Goal: Check status: Check status

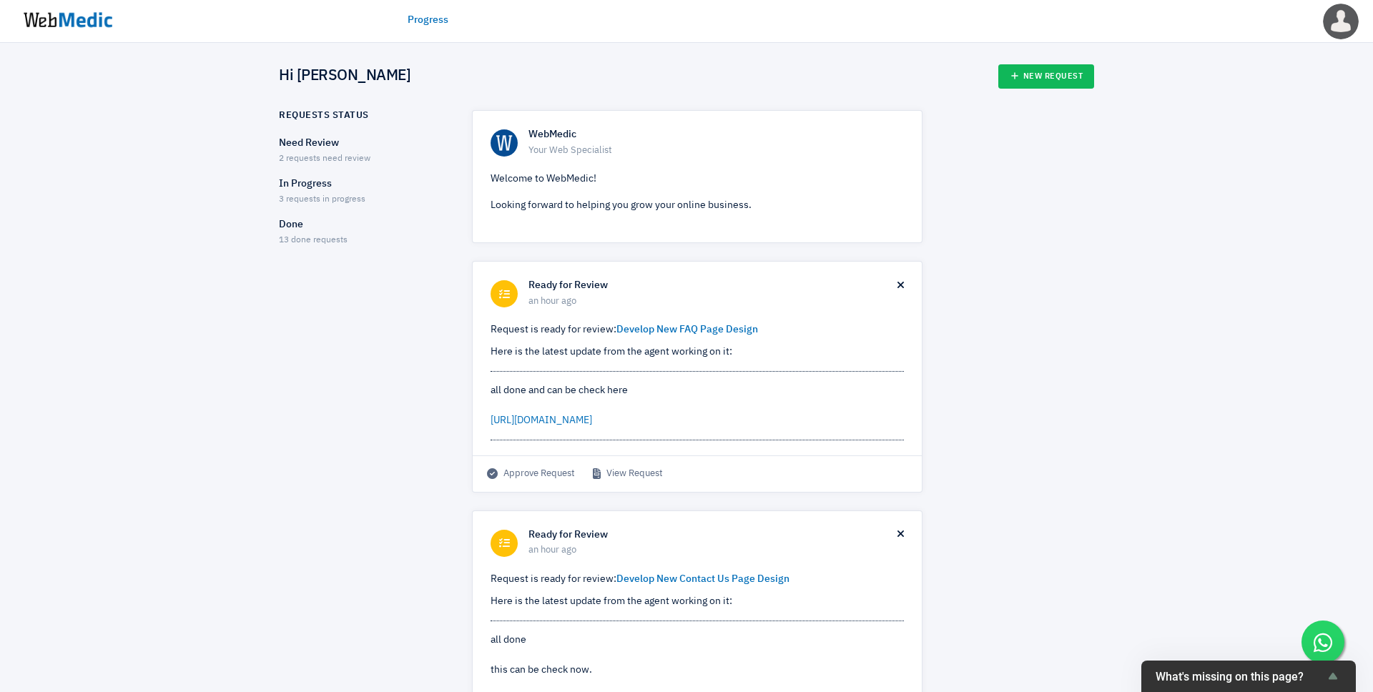
click at [325, 147] on p "Need Review" at bounding box center [363, 143] width 168 height 15
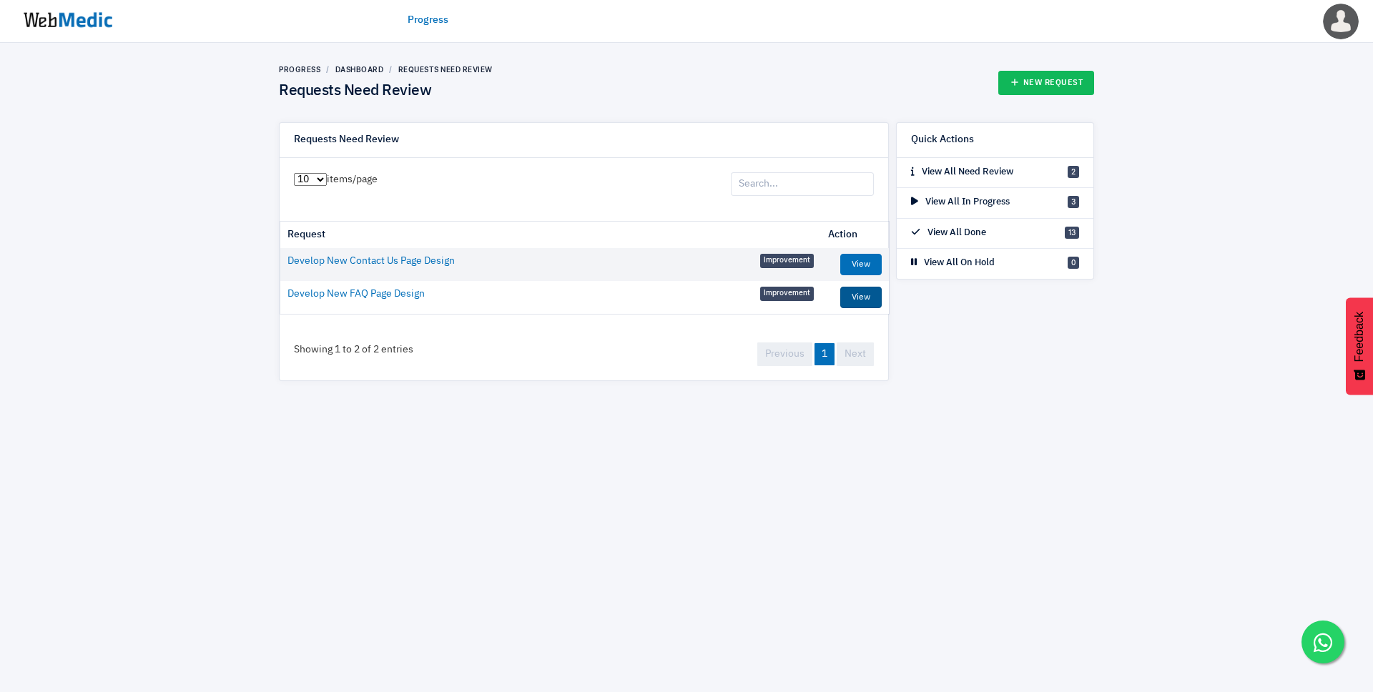
click at [849, 296] on link "View" at bounding box center [860, 297] width 41 height 21
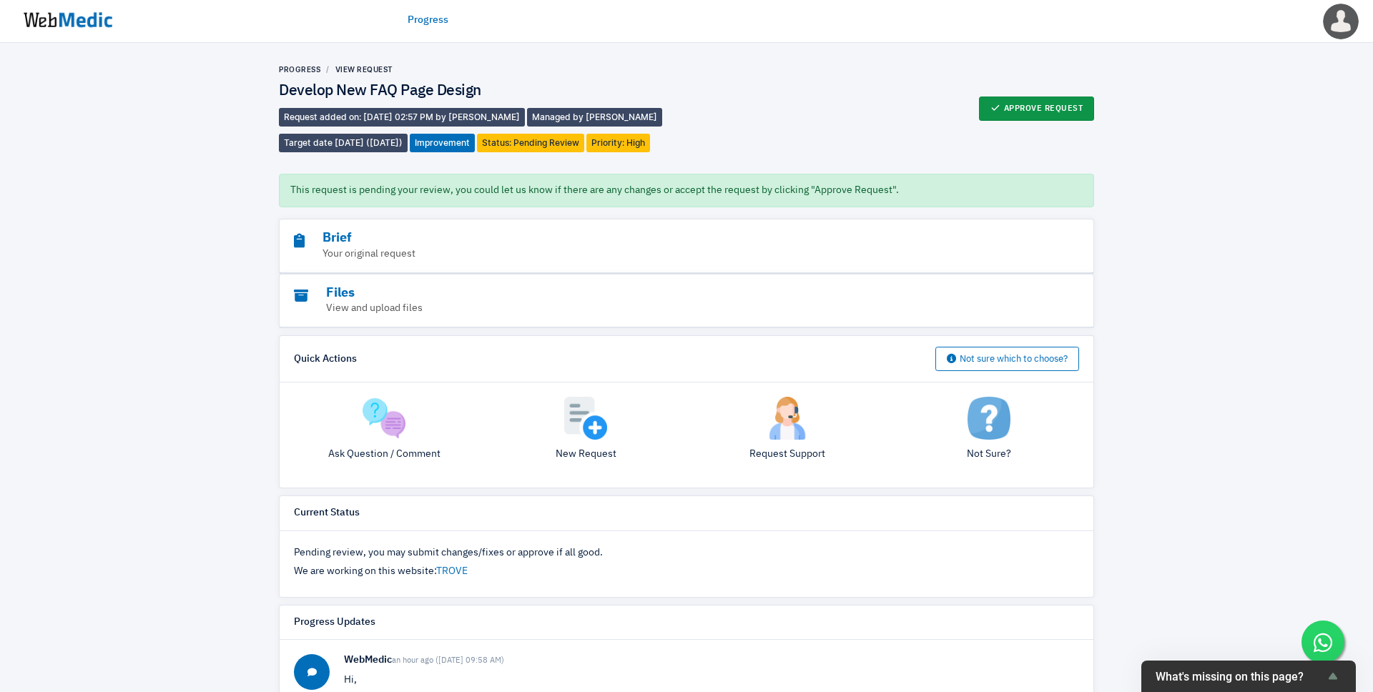
click at [1044, 104] on button "Approve Request" at bounding box center [1037, 109] width 116 height 24
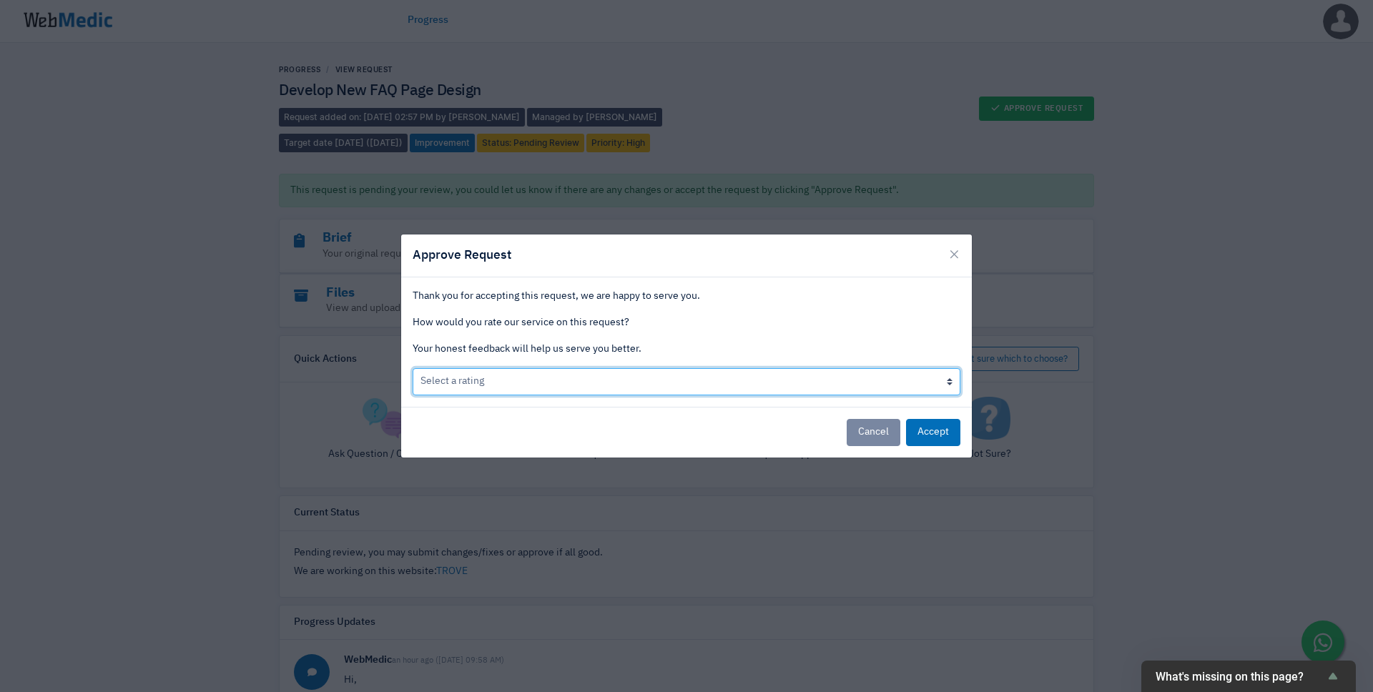
click at [767, 383] on select "Select a rating Bad Acceptable only We like it Well done!" at bounding box center [687, 381] width 548 height 27
select select "3"
click at [413, 368] on select "Select a rating Bad Acceptable only We like it Well done!" at bounding box center [687, 381] width 548 height 27
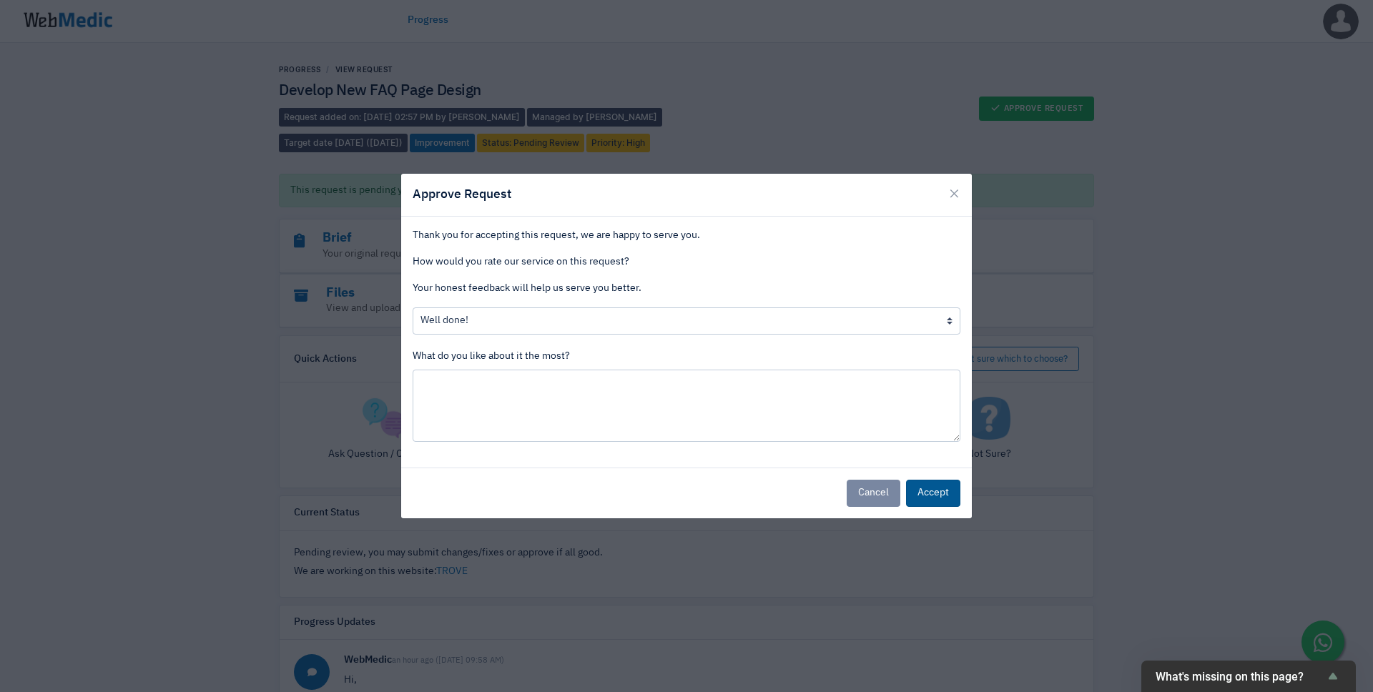
click at [933, 491] on button "Accept" at bounding box center [933, 493] width 54 height 27
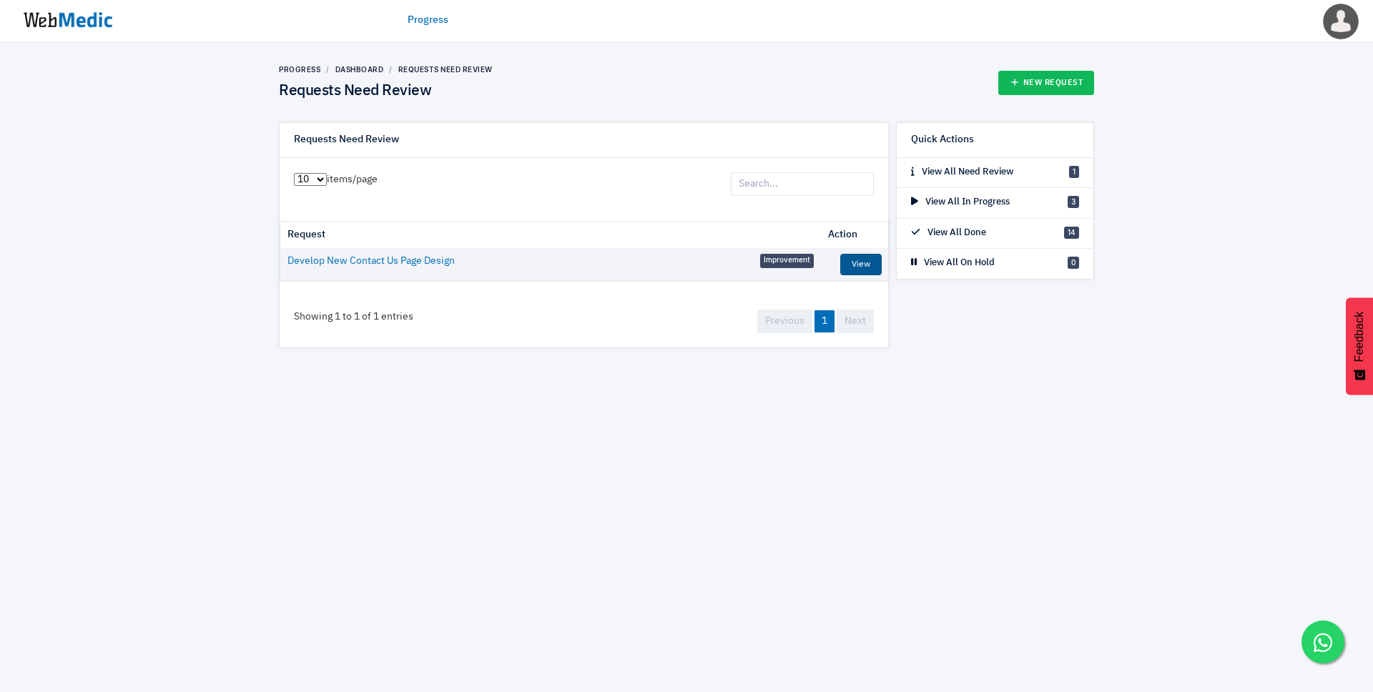
click at [870, 265] on link "View" at bounding box center [860, 264] width 41 height 21
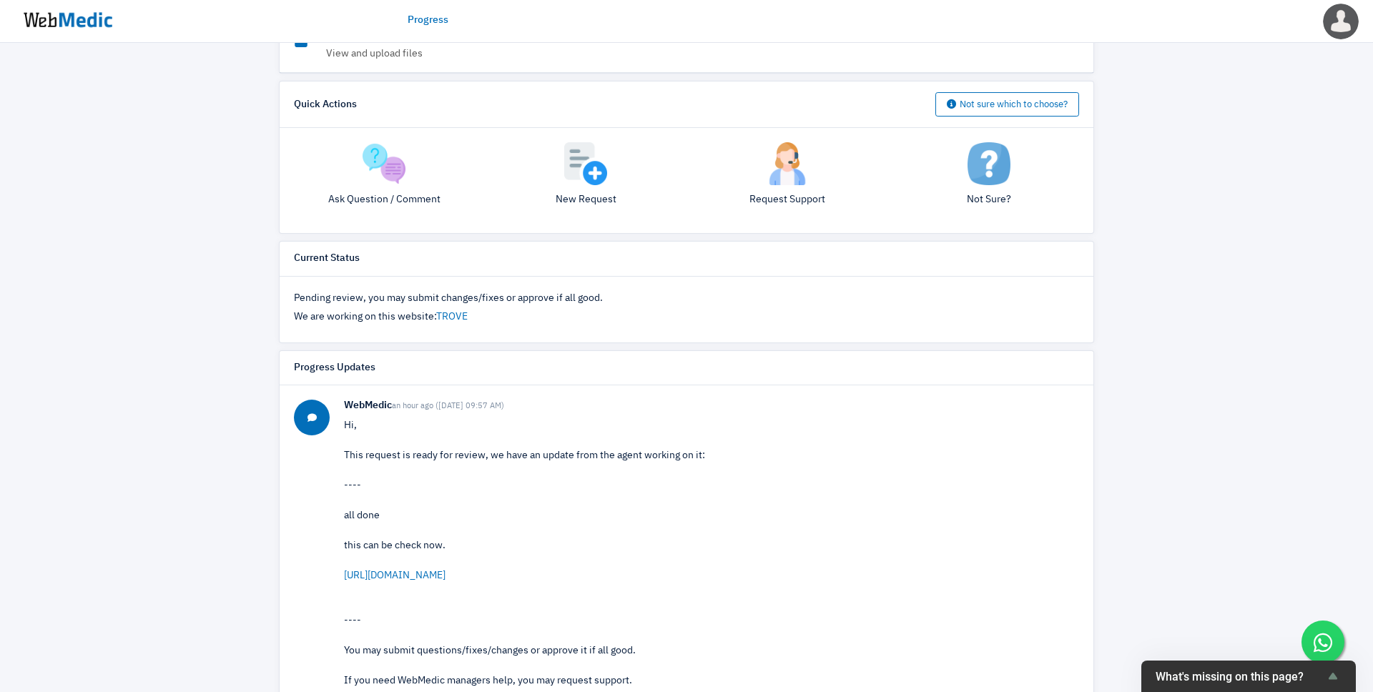
scroll to position [257, 0]
click at [420, 578] on link "https://q6o3jlt31cti9osg-68662264026.shopifypreview.com/pages/contact-us" at bounding box center [395, 573] width 102 height 10
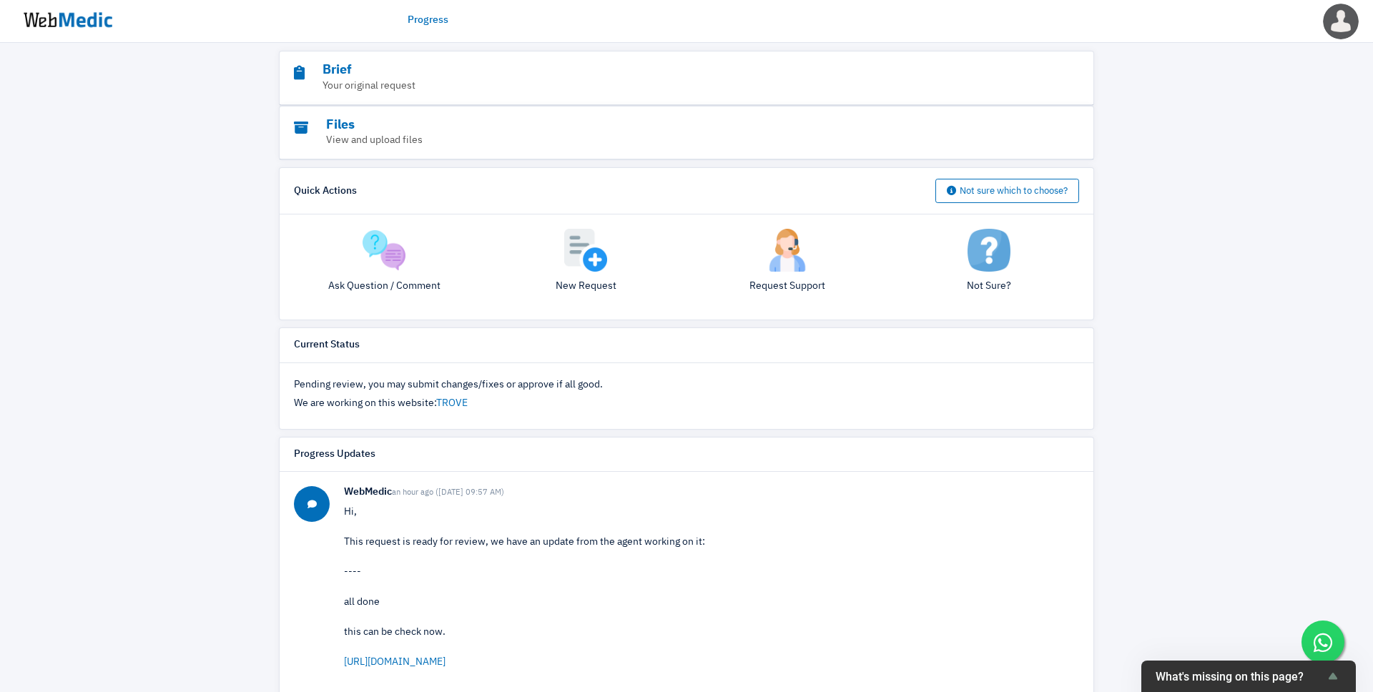
scroll to position [0, 0]
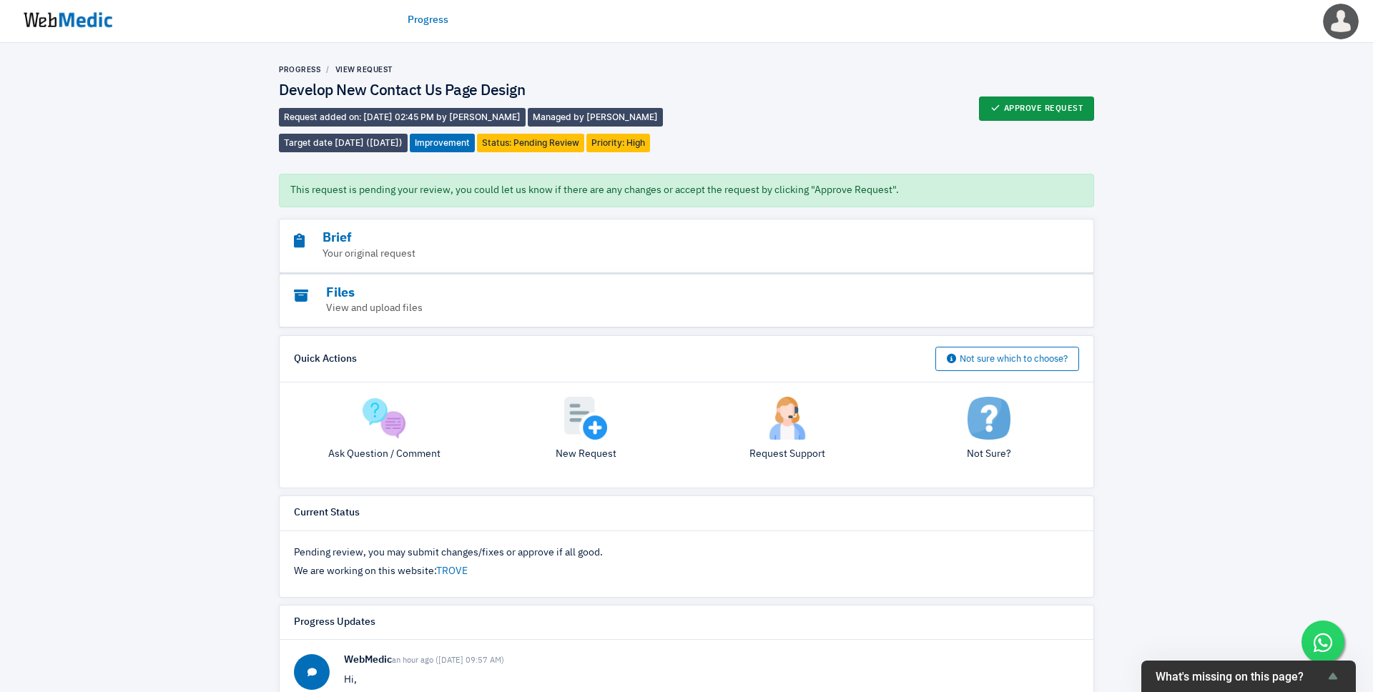
click at [1021, 114] on button "Approve Request" at bounding box center [1037, 109] width 116 height 24
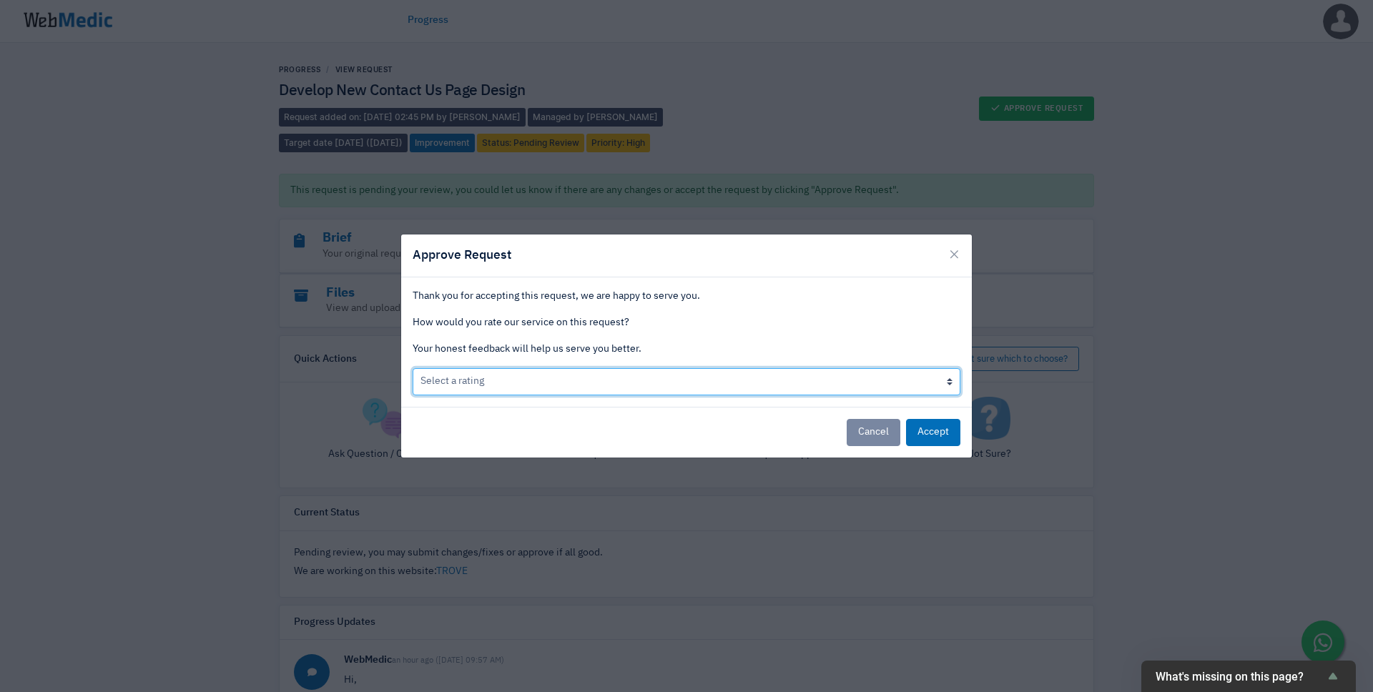
click at [794, 384] on select "Select a rating Bad Acceptable only We like it Well done!" at bounding box center [687, 381] width 548 height 27
select select "3"
click at [413, 368] on select "Select a rating Bad Acceptable only We like it Well done!" at bounding box center [687, 381] width 548 height 27
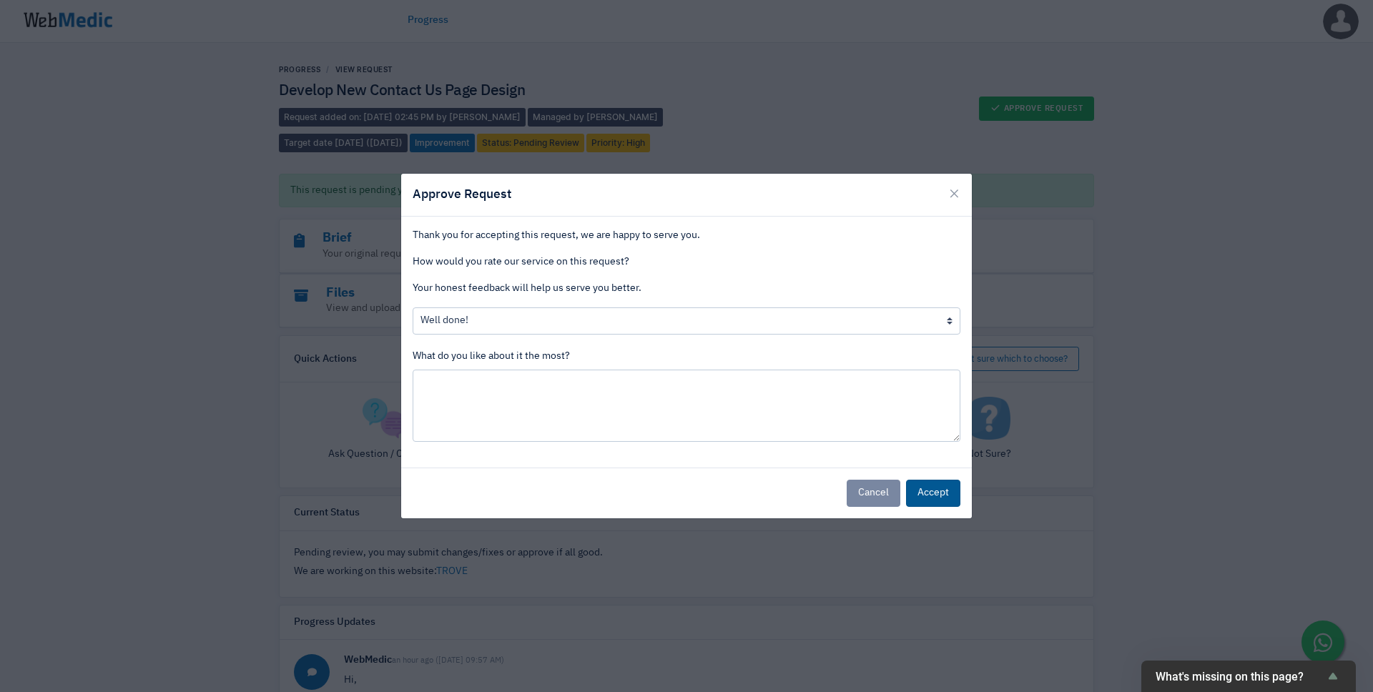
click at [925, 501] on button "Accept" at bounding box center [933, 493] width 54 height 27
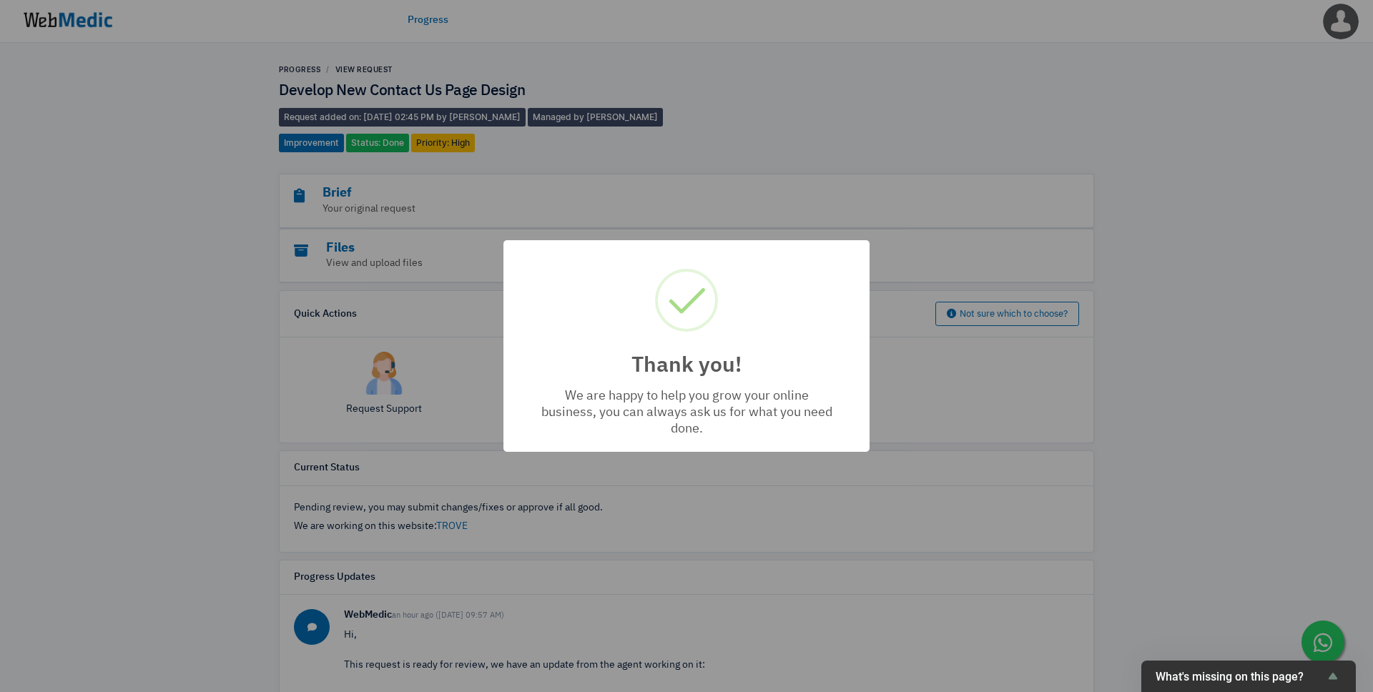
click at [501, 227] on div "Thank you! × We are happy to help you grow your online business, you can always…" at bounding box center [686, 346] width 1373 height 692
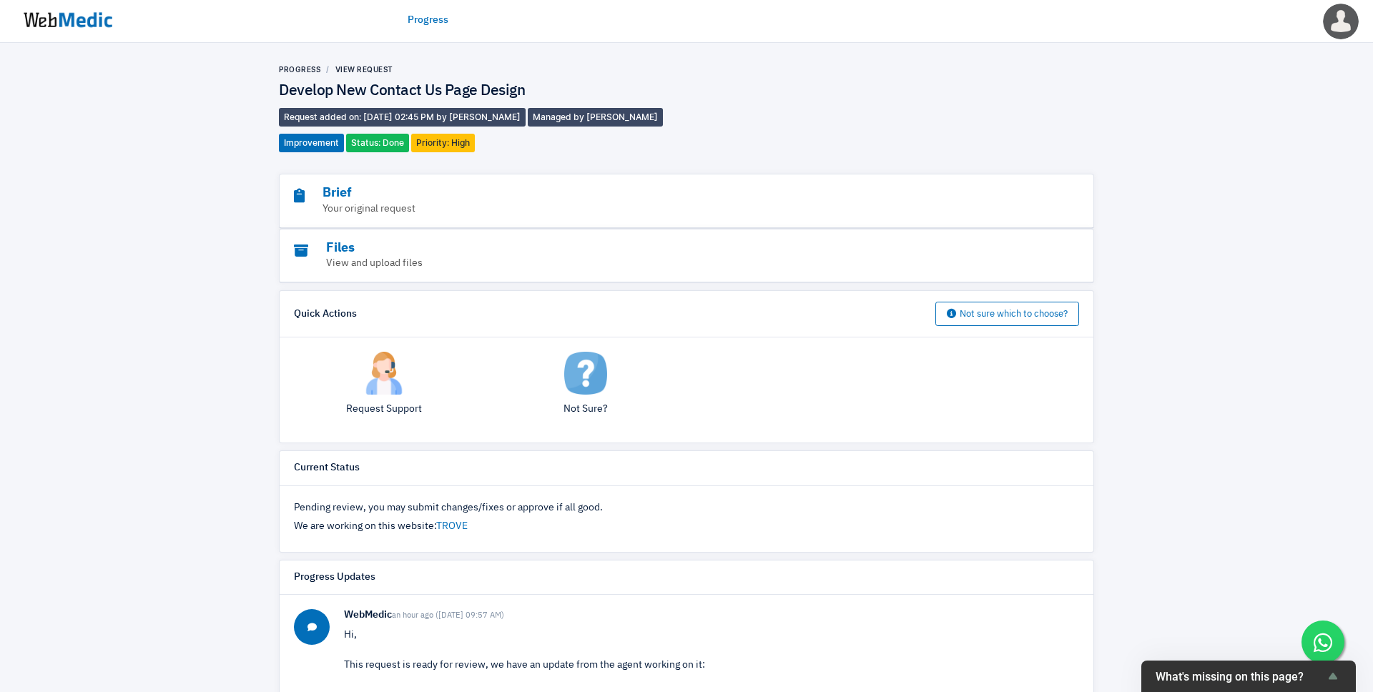
click at [74, 30] on img at bounding box center [67, 20] width 107 height 44
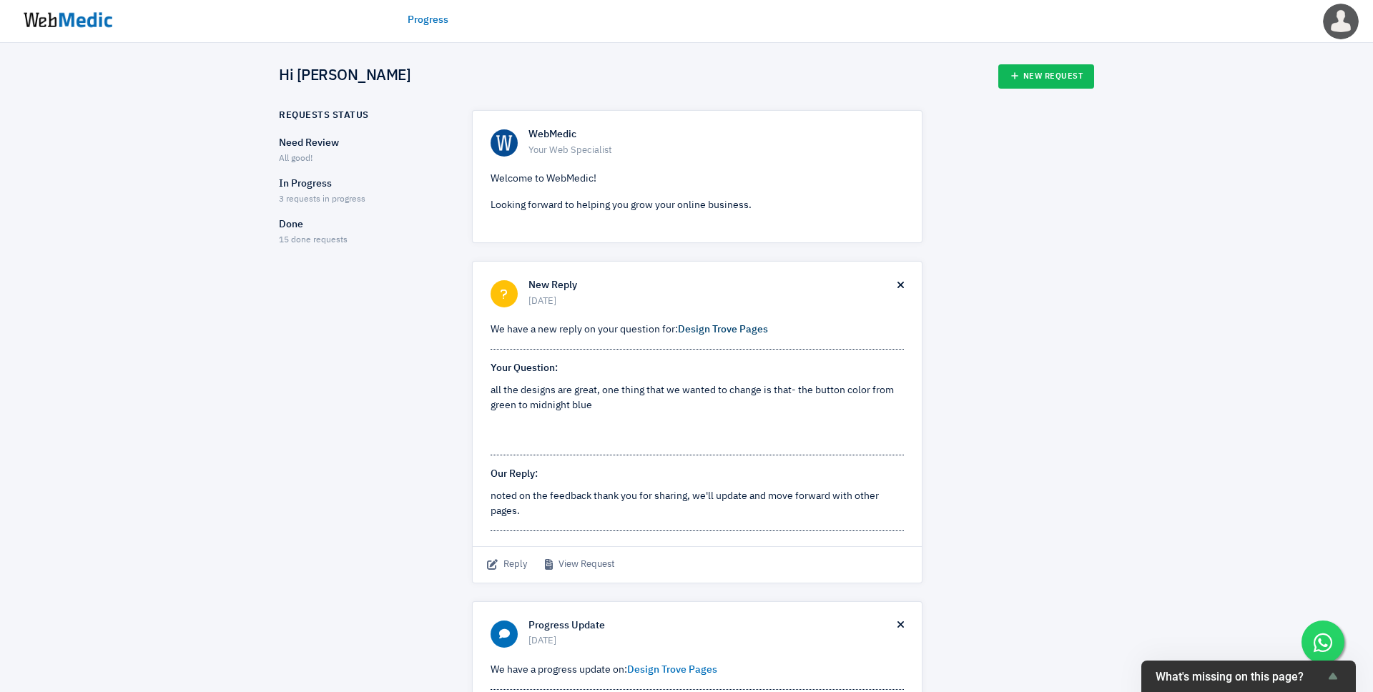
click at [738, 327] on link "Design Trove Pages" at bounding box center [723, 330] width 90 height 10
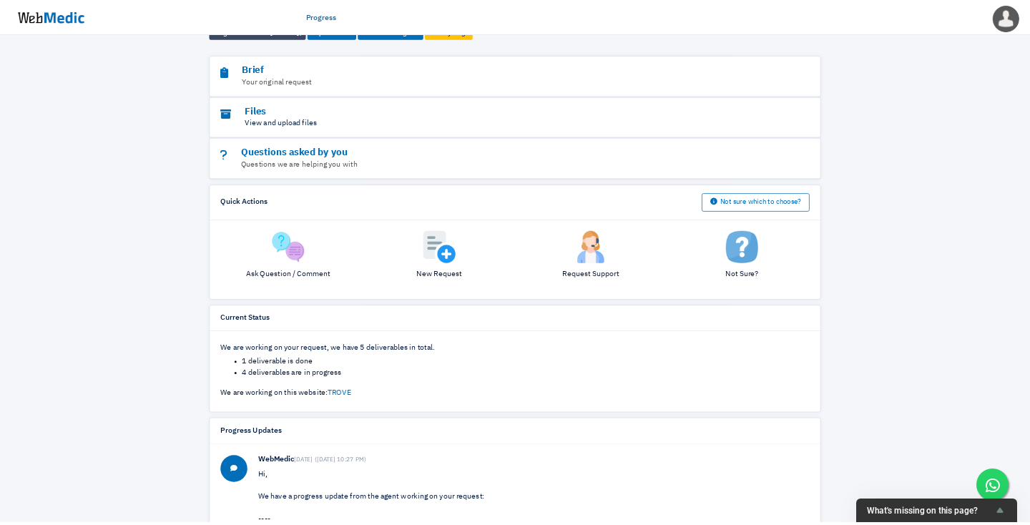
scroll to position [251, 0]
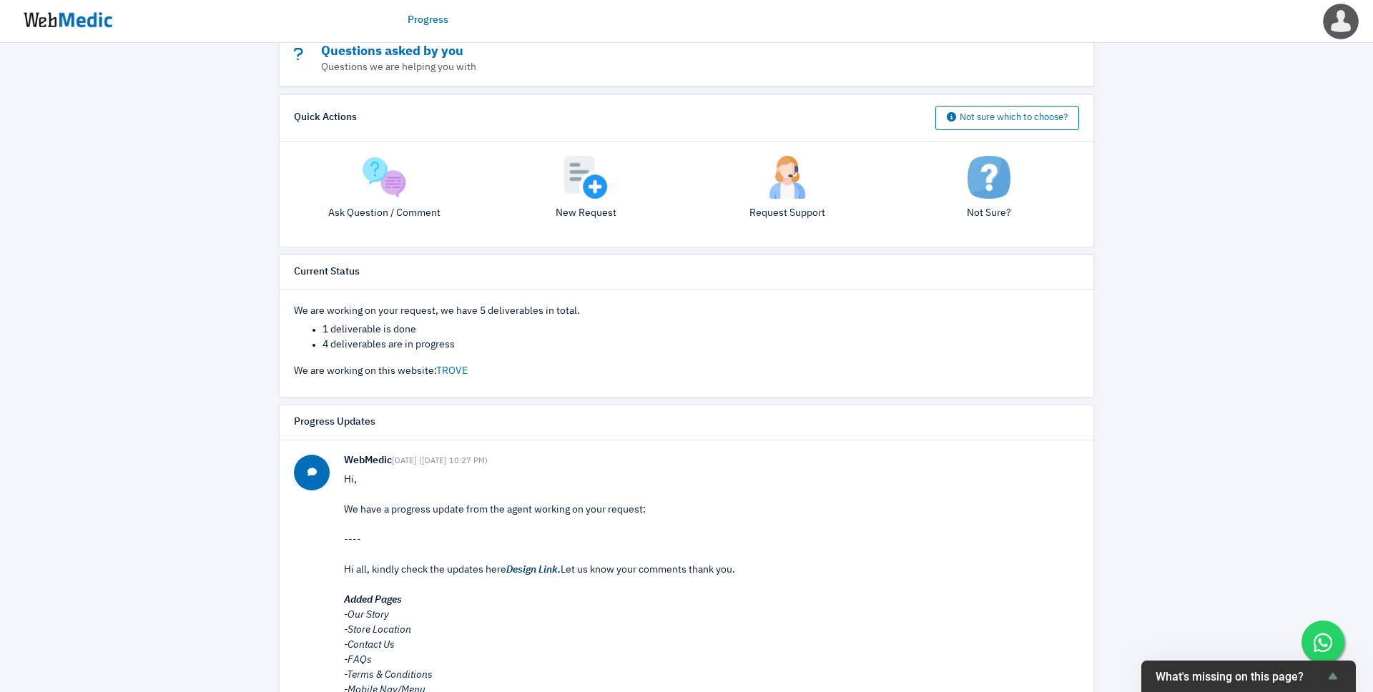
click at [536, 572] on em "Design Link" at bounding box center [531, 570] width 51 height 10
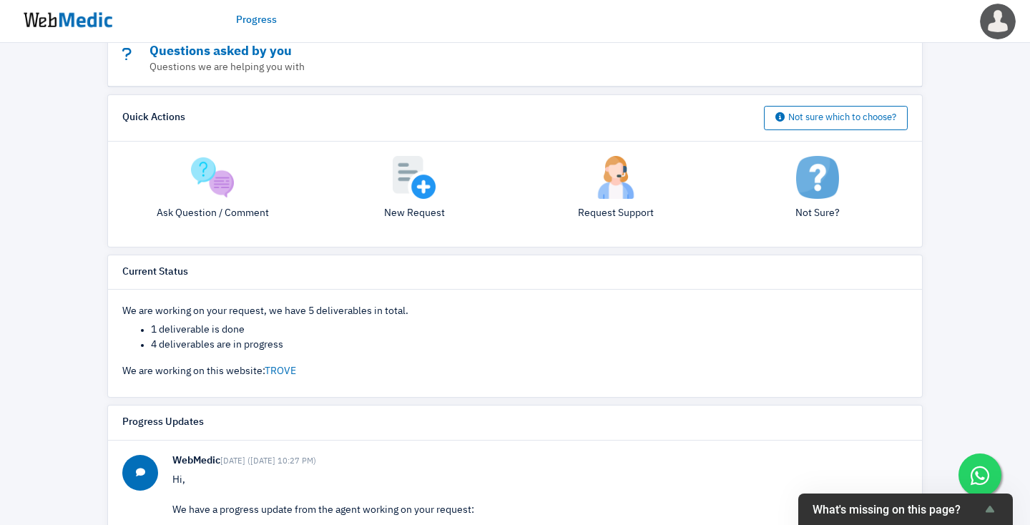
scroll to position [0, 0]
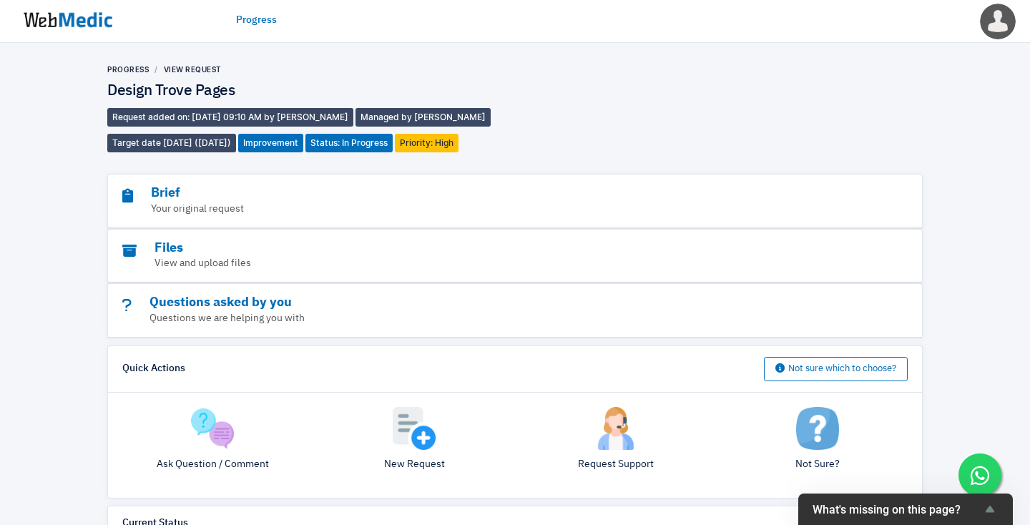
click at [78, 17] on img at bounding box center [67, 20] width 107 height 44
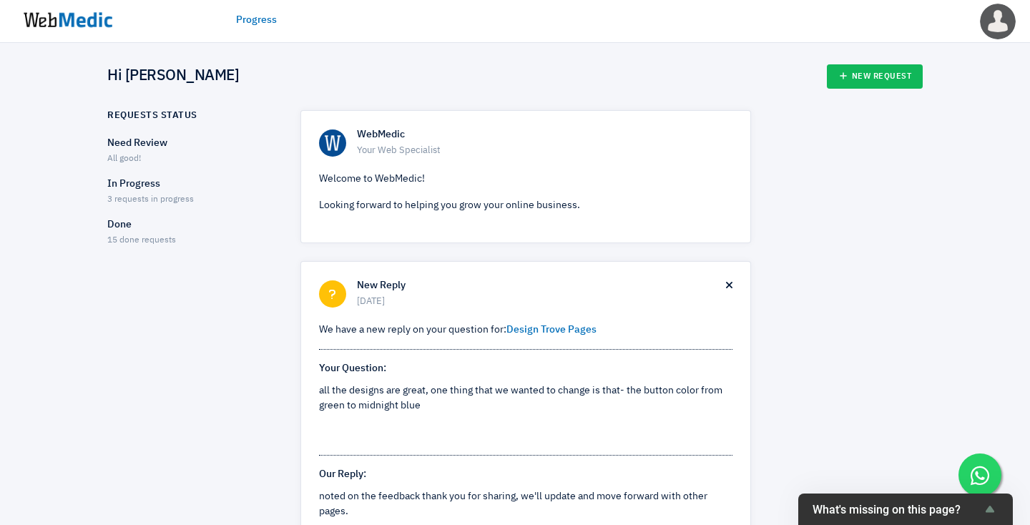
click at [114, 225] on p "Done" at bounding box center [191, 224] width 168 height 15
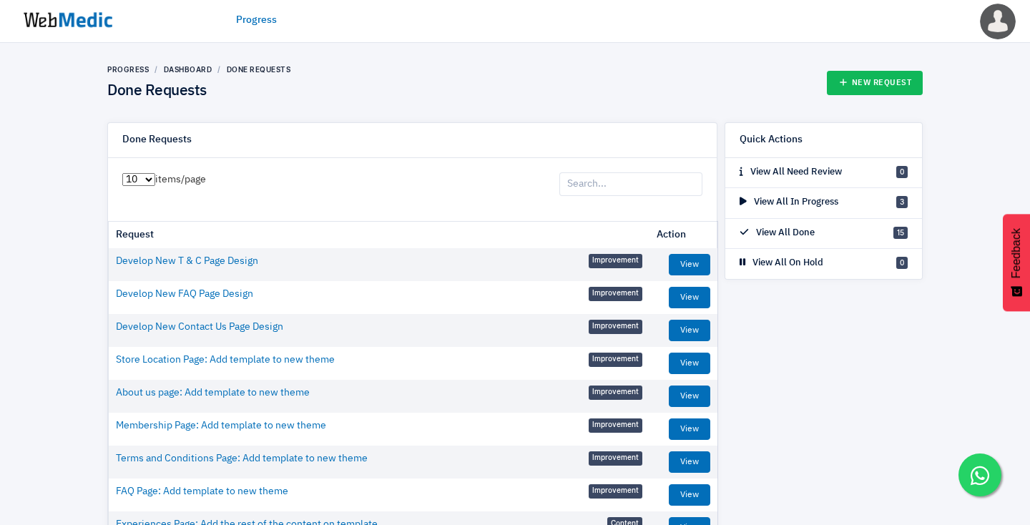
scroll to position [141, 0]
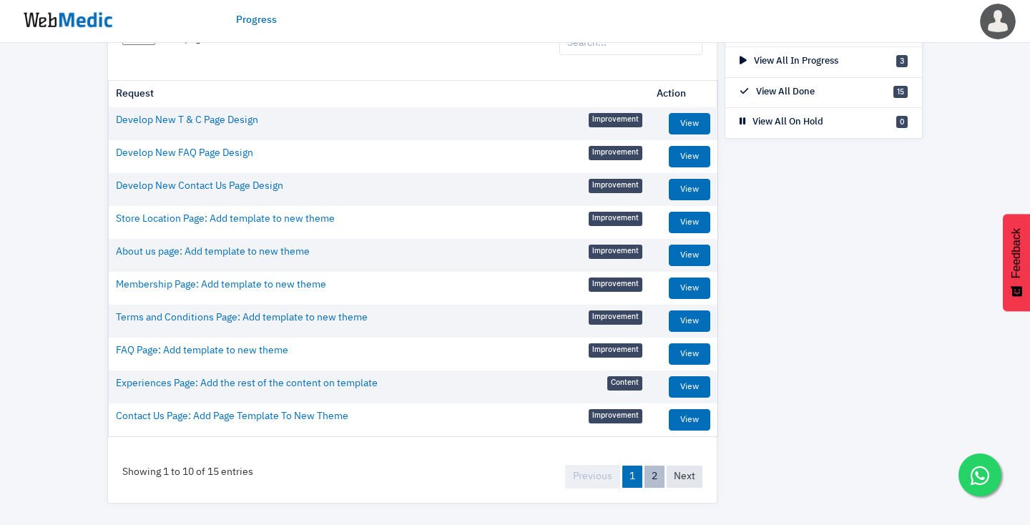
click at [658, 480] on link "2" at bounding box center [654, 477] width 20 height 22
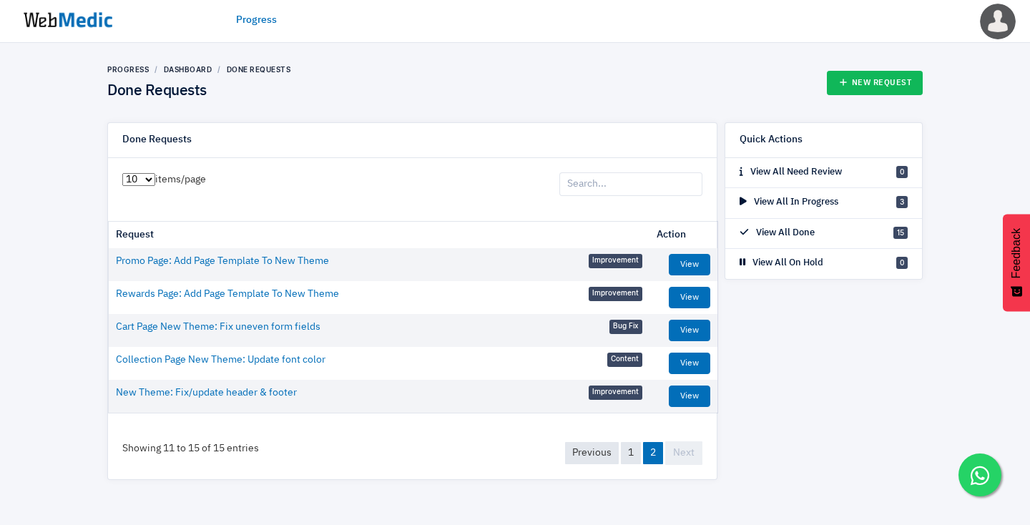
click at [680, 252] on td "View" at bounding box center [683, 264] width 68 height 33
click at [694, 266] on link "View" at bounding box center [689, 264] width 41 height 21
click at [686, 264] on link "View" at bounding box center [689, 264] width 41 height 21
click at [702, 297] on link "View" at bounding box center [689, 297] width 41 height 21
click at [630, 461] on link "1" at bounding box center [631, 453] width 20 height 22
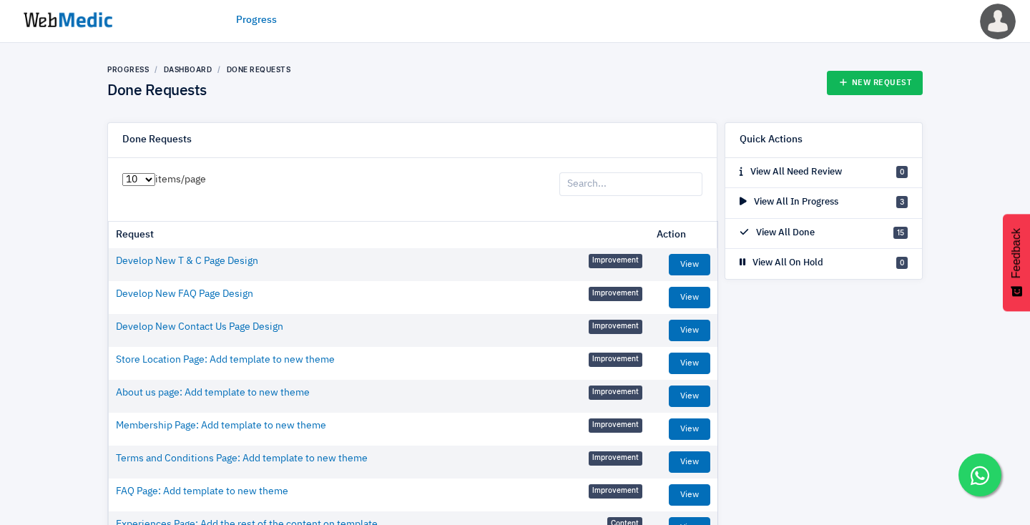
click at [254, 34] on ul "Progress" at bounding box center [515, 20] width 558 height 44
click at [254, 7] on ul "Progress" at bounding box center [515, 20] width 558 height 44
click at [255, 15] on link "Progress" at bounding box center [256, 20] width 41 height 15
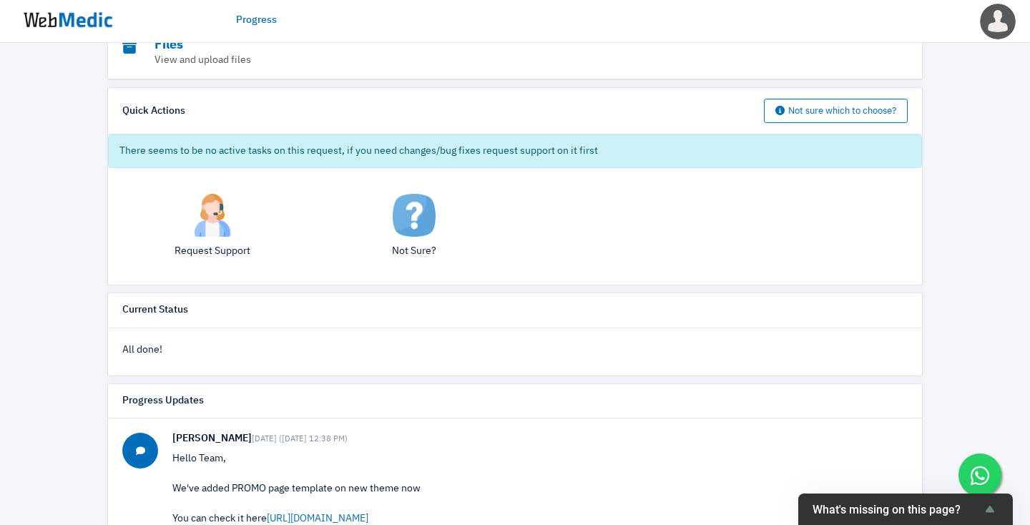
scroll to position [476, 0]
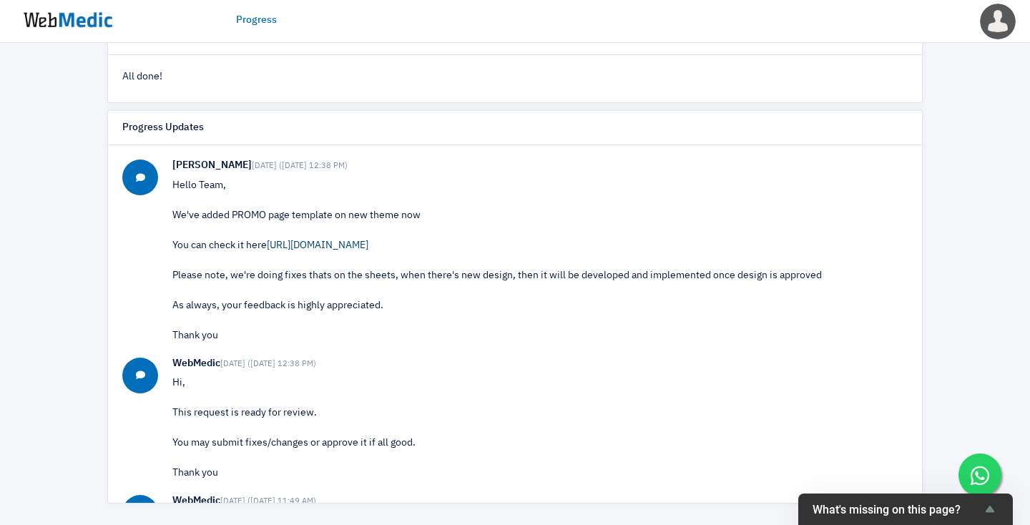
click at [368, 245] on link "[URL][DOMAIN_NAME]" at bounding box center [318, 245] width 102 height 10
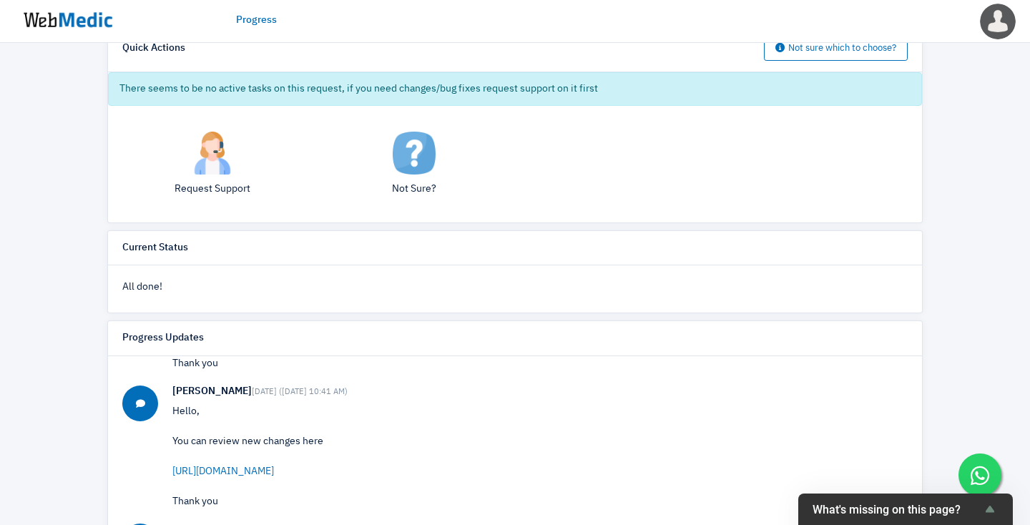
scroll to position [223, 0]
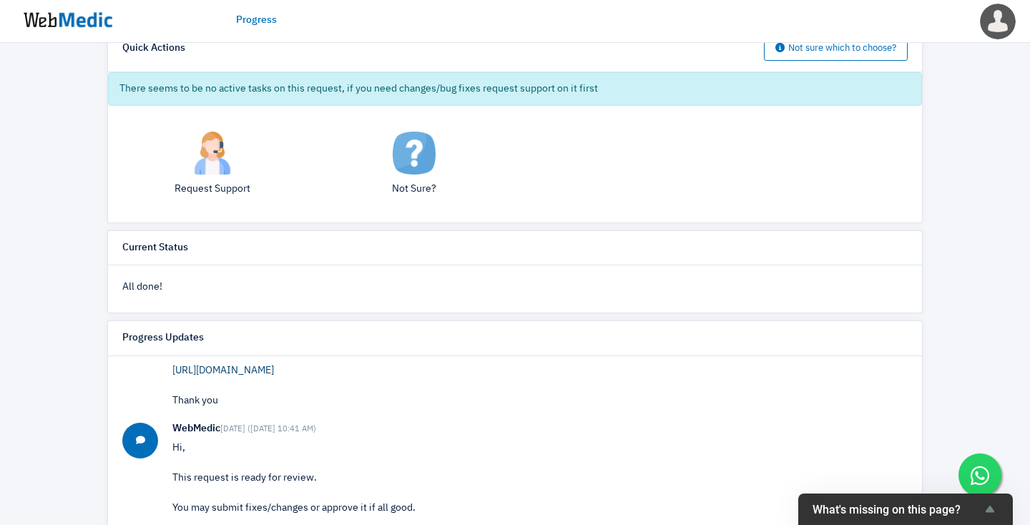
click at [274, 370] on link "[URL][DOMAIN_NAME]" at bounding box center [223, 370] width 102 height 10
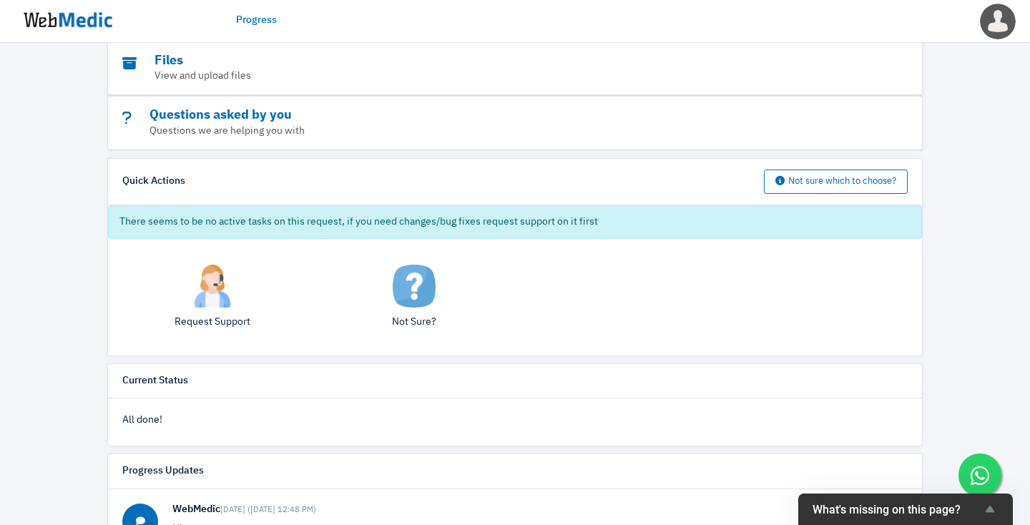
scroll to position [0, 0]
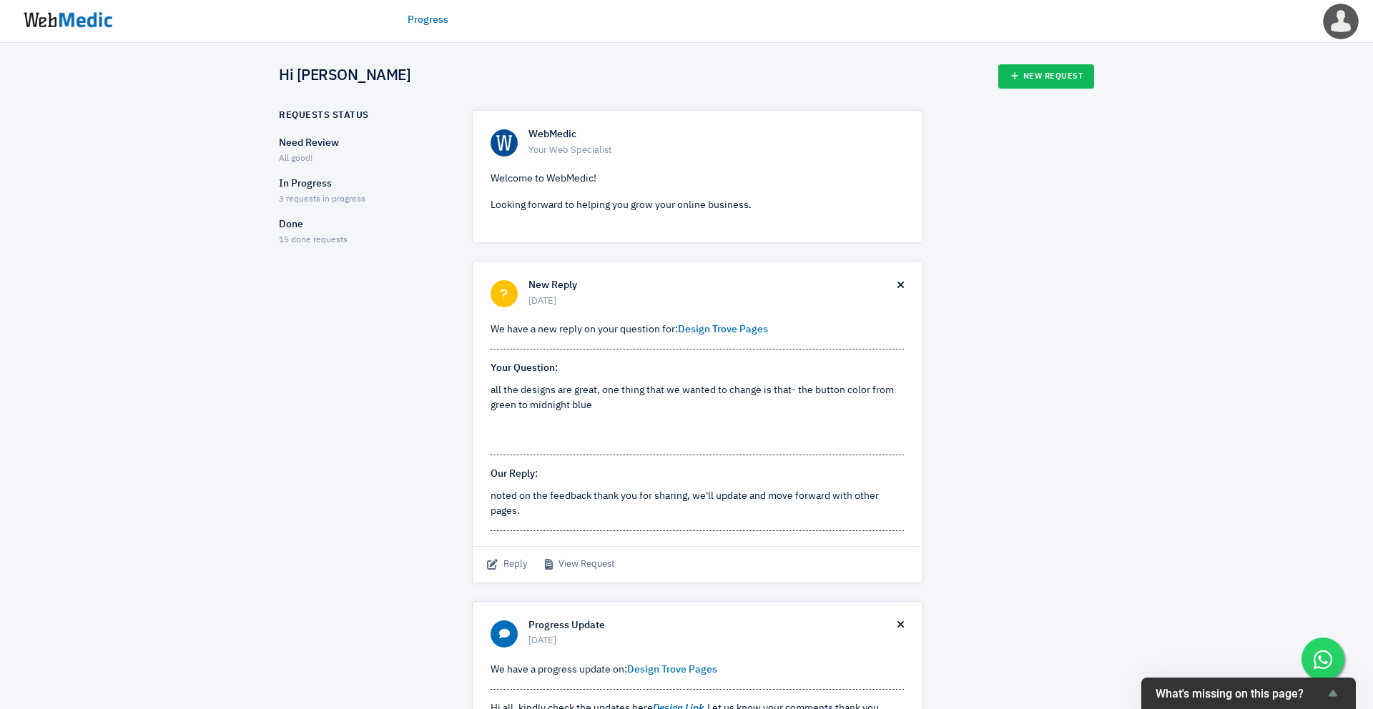
click at [297, 224] on p "Done" at bounding box center [363, 224] width 168 height 15
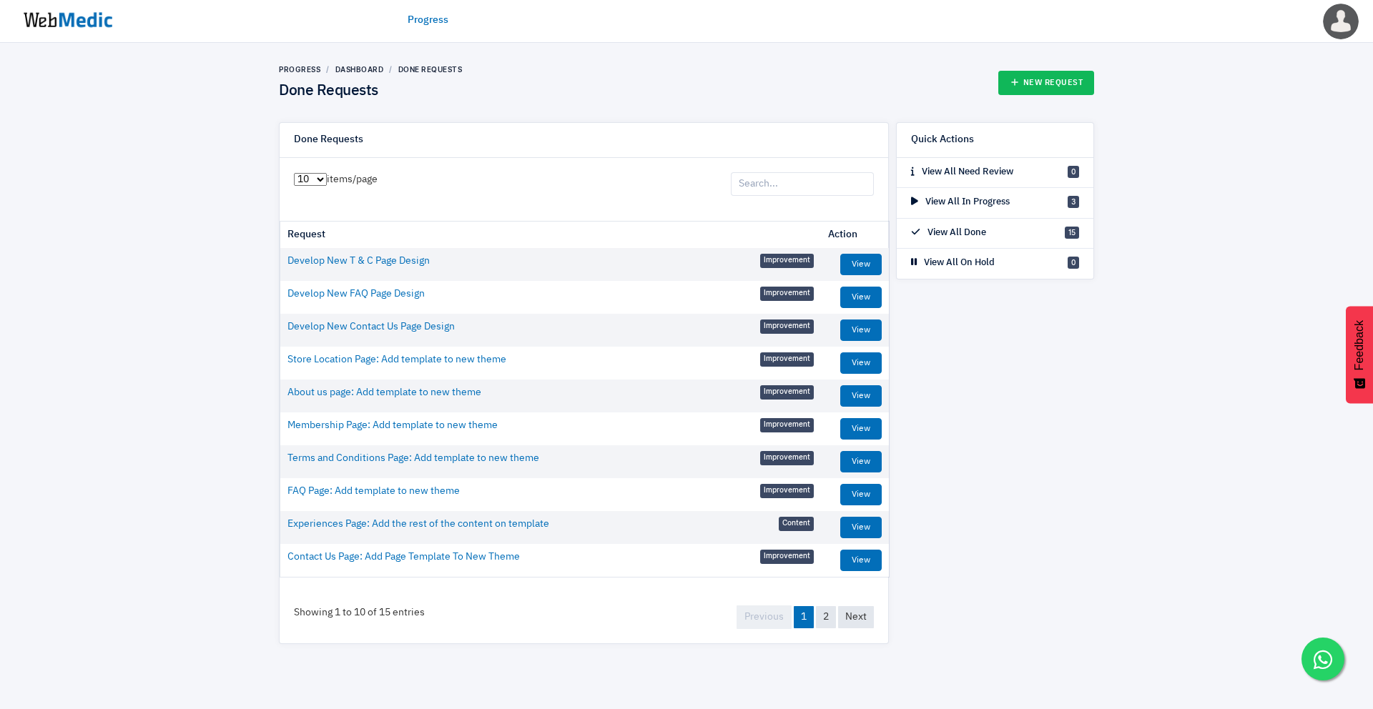
click at [343, 76] on div "Progress Dashboard Done Requests Done Requests" at bounding box center [370, 82] width 183 height 36
click at [312, 72] on link "Progress" at bounding box center [299, 69] width 41 height 9
click at [433, 18] on link "Progress" at bounding box center [428, 20] width 41 height 15
